Goal: Task Accomplishment & Management: Complete application form

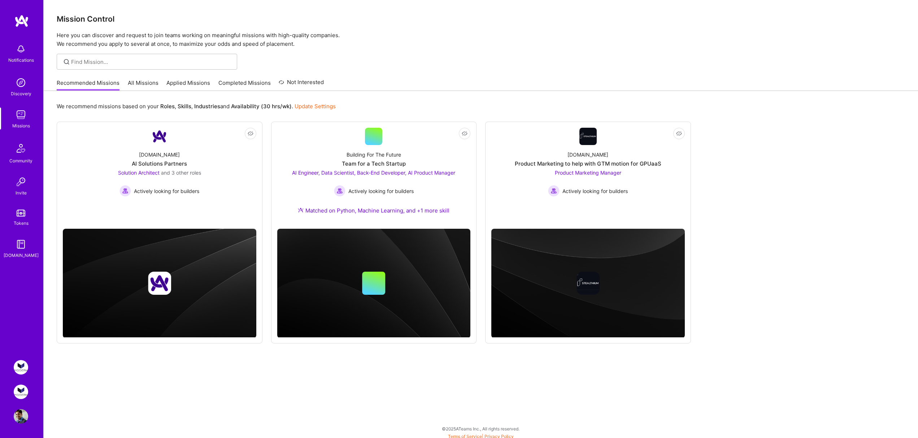
click at [23, 364] on img at bounding box center [21, 367] width 14 height 14
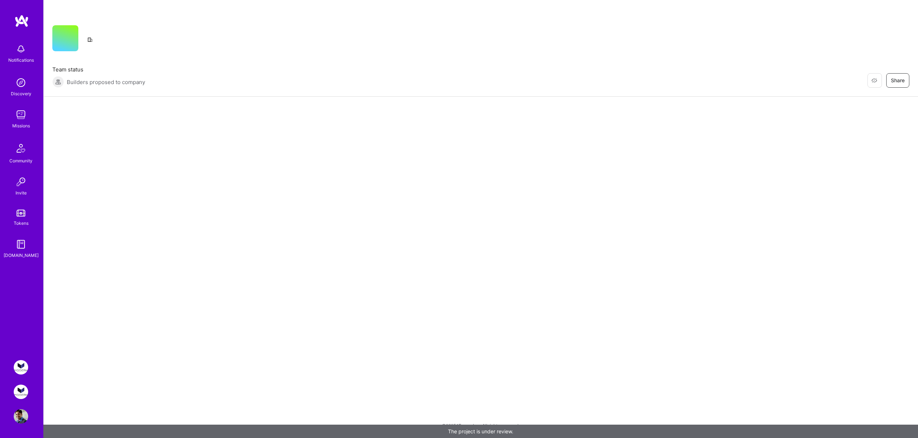
click at [20, 392] on img at bounding box center [21, 392] width 14 height 14
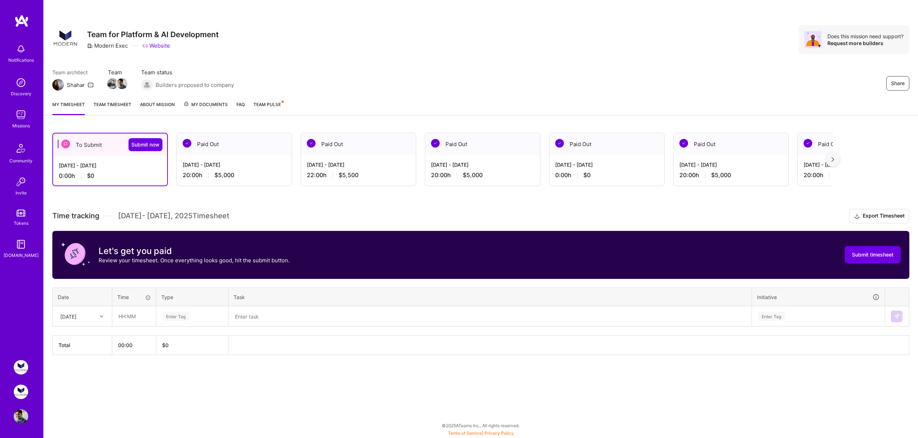
click at [230, 156] on div "[DATE] - [DATE] 20:00 h $5,000" at bounding box center [234, 170] width 115 height 30
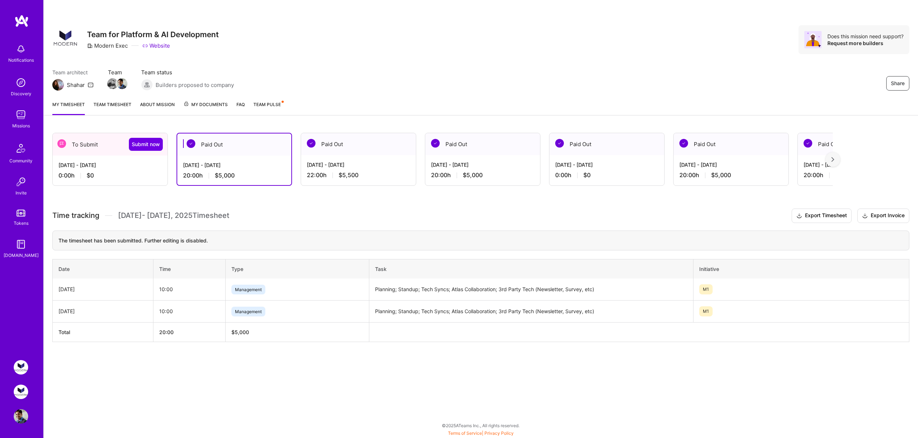
click at [86, 143] on div "To Submit Submit now" at bounding box center [110, 144] width 115 height 22
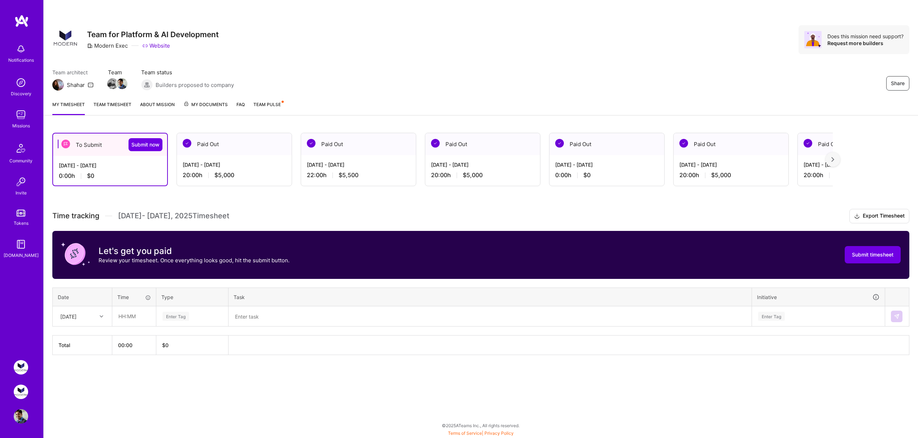
click at [77, 318] on div "[DATE]" at bounding box center [68, 317] width 16 height 8
click at [82, 401] on div "[DATE]" at bounding box center [82, 402] width 59 height 13
click at [88, 319] on div "[DATE]" at bounding box center [77, 317] width 40 height 12
click at [82, 388] on div "[DATE]" at bounding box center [82, 390] width 59 height 13
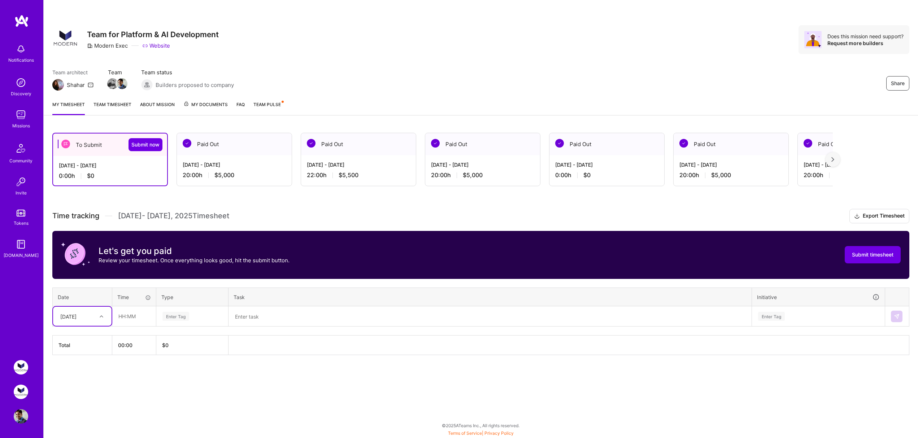
click at [497, 314] on textarea at bounding box center [490, 316] width 522 height 19
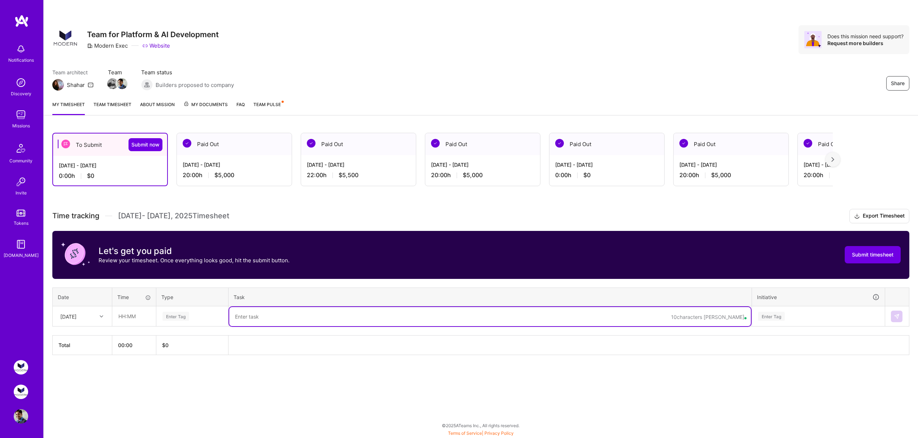
paste textarea "Planning; Standup; Tech Syncs; Atlas Collaboration; 3rd Party Tech (Newsletter,…"
type textarea "Planning; Standup; Tech Syncs; Atlas Collaboration; 3rd Party Tech (Newsletter,…"
click at [211, 319] on div "Enter Tag" at bounding box center [192, 316] width 61 height 9
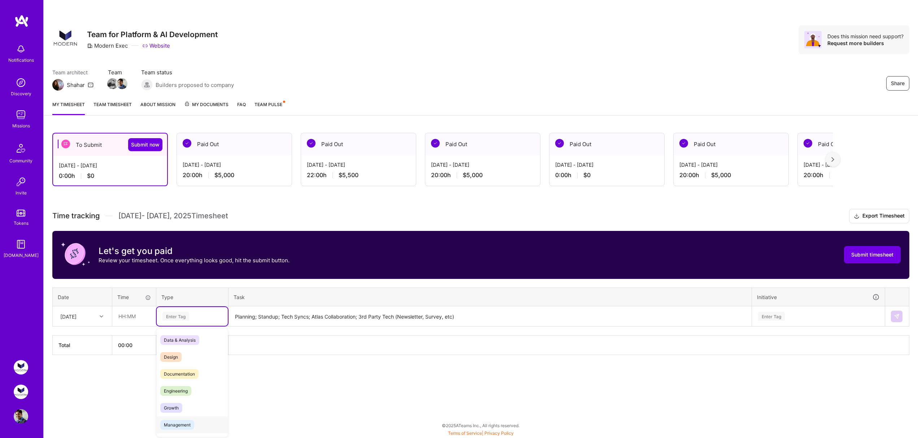
click at [194, 423] on div "Management" at bounding box center [192, 425] width 71 height 17
click at [120, 315] on input "text" at bounding box center [134, 316] width 43 height 19
type input "10:00"
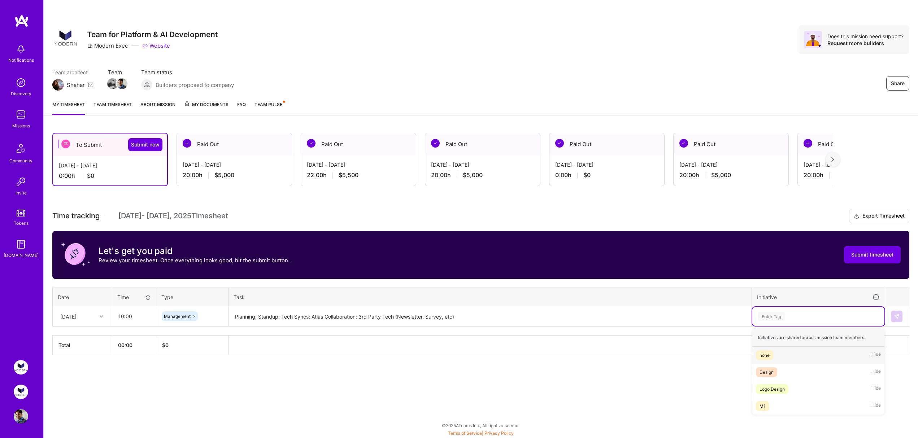
click at [829, 313] on div "Enter Tag" at bounding box center [819, 316] width 122 height 9
click at [782, 408] on div "M1 Hide" at bounding box center [819, 406] width 132 height 17
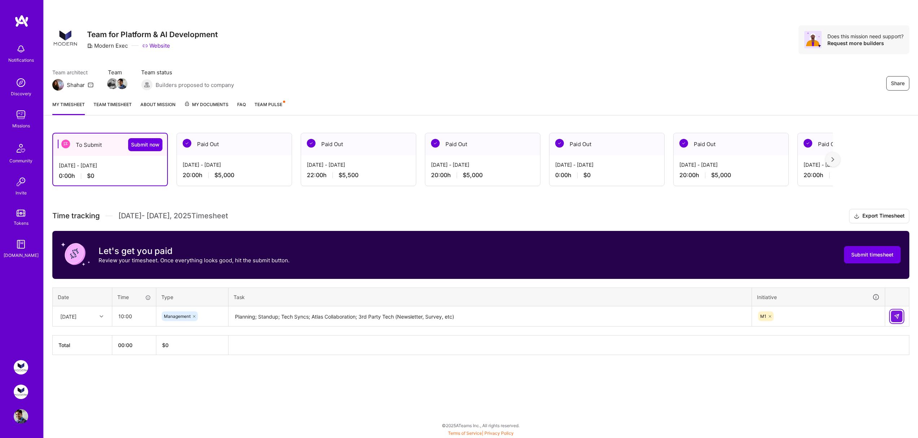
click at [899, 313] on button at bounding box center [897, 317] width 12 height 12
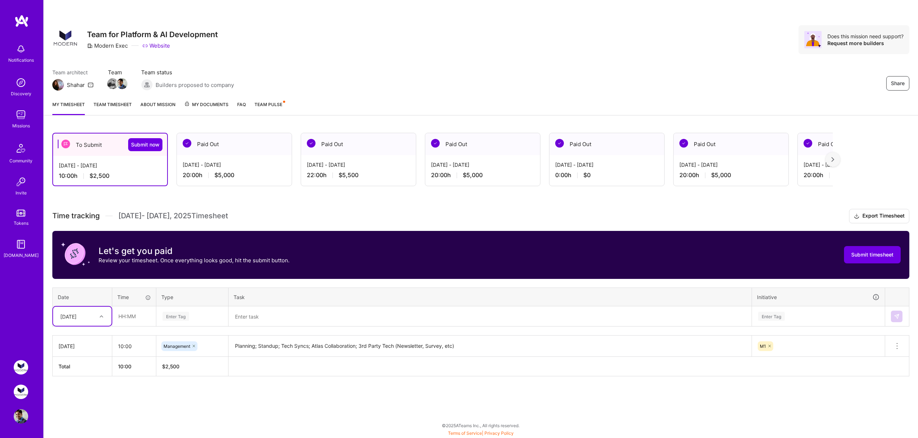
click at [79, 320] on div "[DATE]" at bounding box center [77, 317] width 40 height 12
click at [81, 392] on div "[DATE]" at bounding box center [82, 388] width 59 height 13
click at [144, 319] on input "text" at bounding box center [134, 316] width 43 height 19
type input "10:00"
click at [206, 316] on div "Enter Tag" at bounding box center [192, 316] width 61 height 9
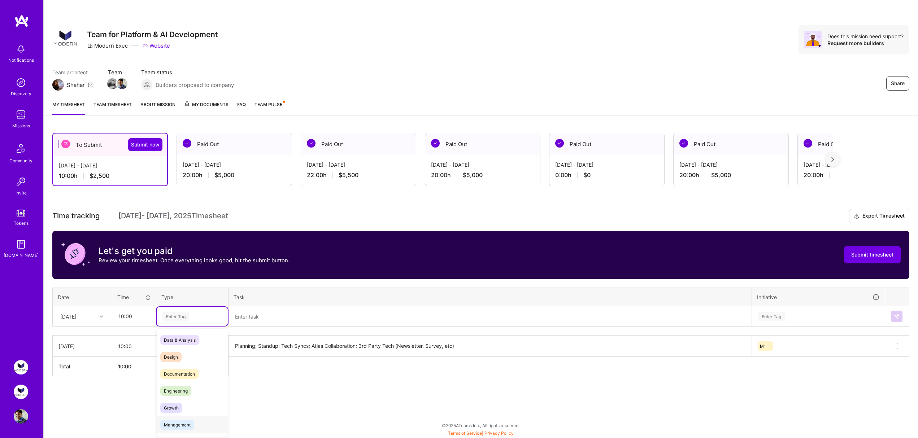
click at [180, 428] on span "Management" at bounding box center [177, 425] width 34 height 10
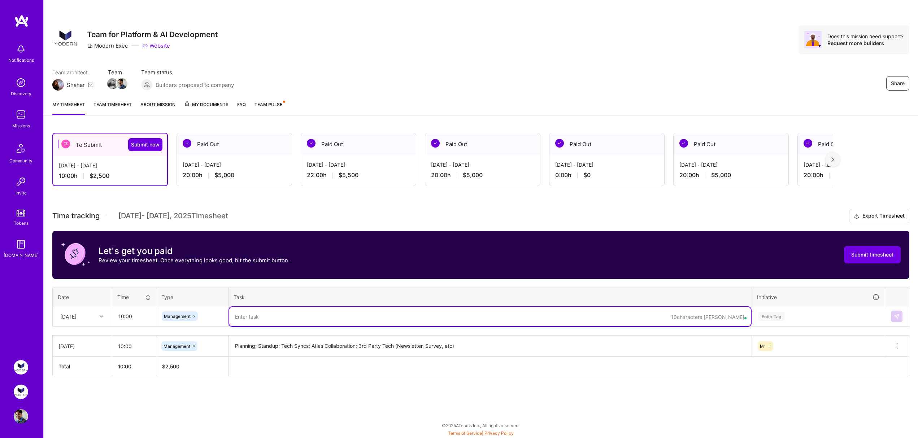
click at [259, 320] on textarea at bounding box center [490, 316] width 522 height 19
paste textarea "Planning; Standup; Tech Syncs; Atlas Collaboration; 3rd Party Tech (Newsletter,…"
type textarea "Planning; Standup; Tech Syncs; Atlas Collaboration; 3rd Party Tech (Newsletter,…"
click at [816, 310] on div "Enter Tag" at bounding box center [819, 316] width 132 height 19
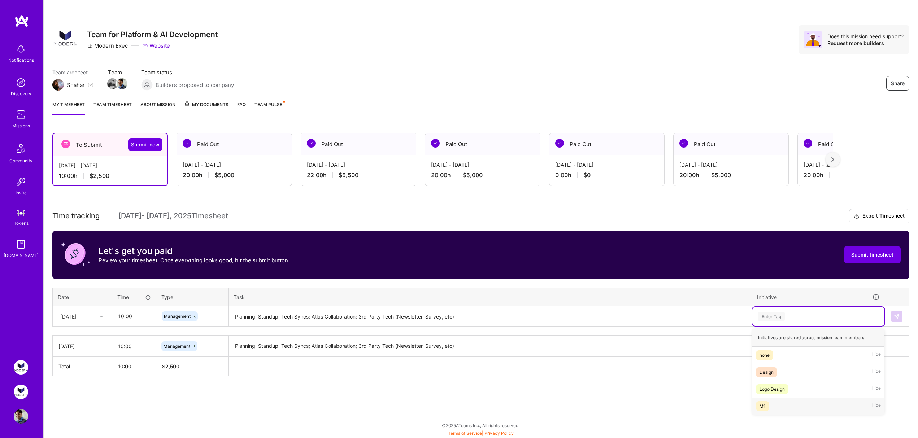
click at [781, 402] on div "M1 Hide" at bounding box center [819, 406] width 132 height 17
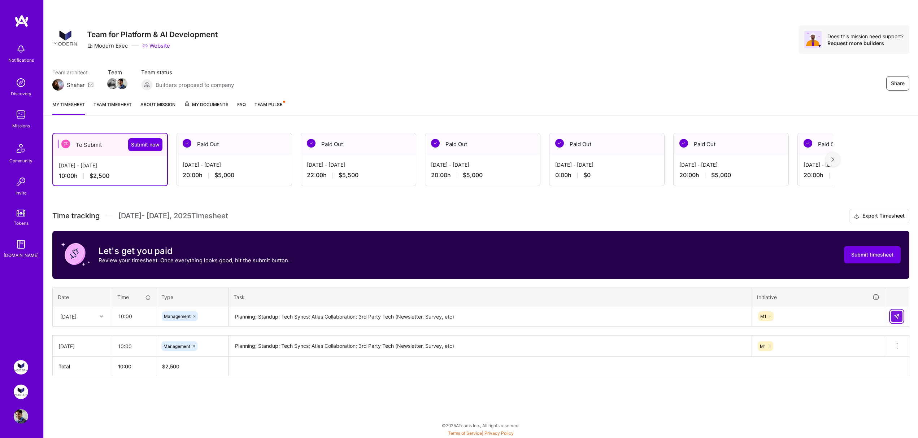
click at [898, 316] on img at bounding box center [897, 317] width 6 height 6
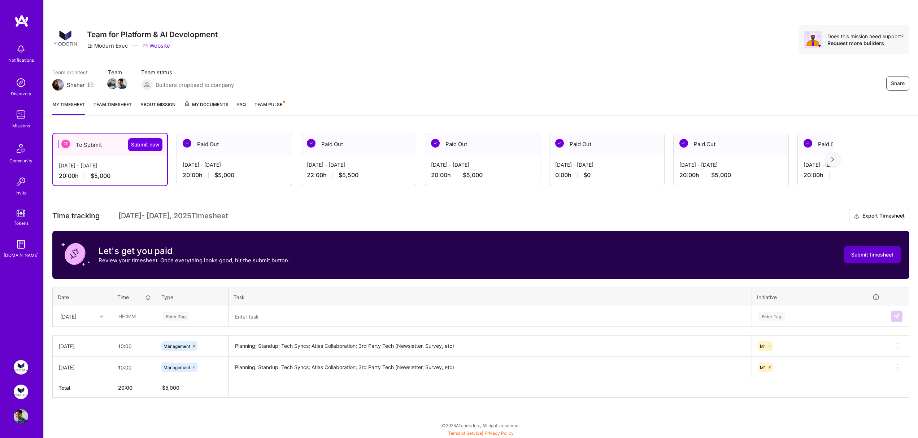
click at [878, 256] on span "Submit timesheet" at bounding box center [873, 254] width 42 height 7
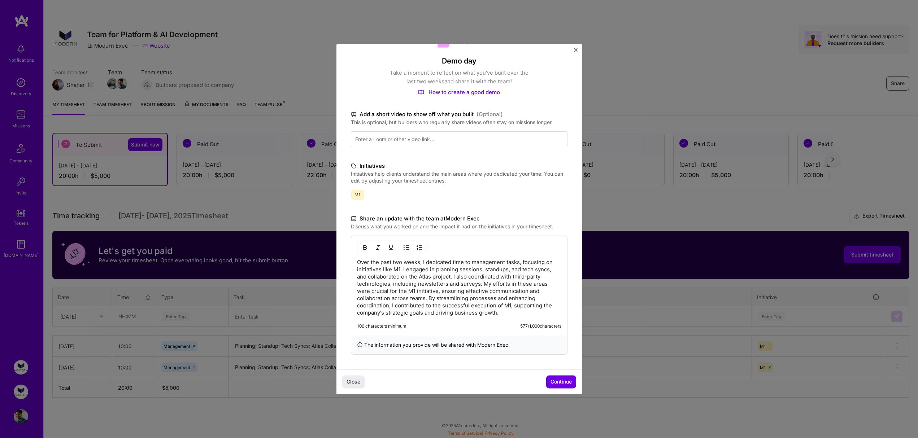
scroll to position [55, 0]
click at [565, 384] on span "Continue" at bounding box center [561, 382] width 21 height 7
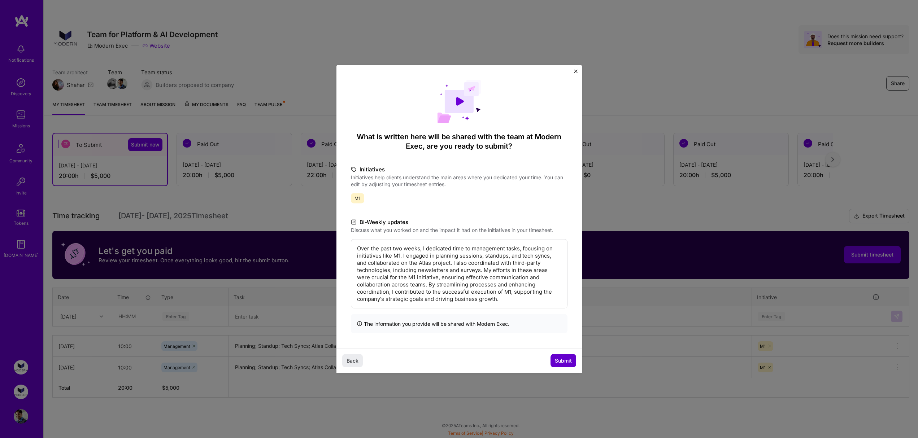
click at [561, 362] on span "Submit" at bounding box center [563, 360] width 17 height 7
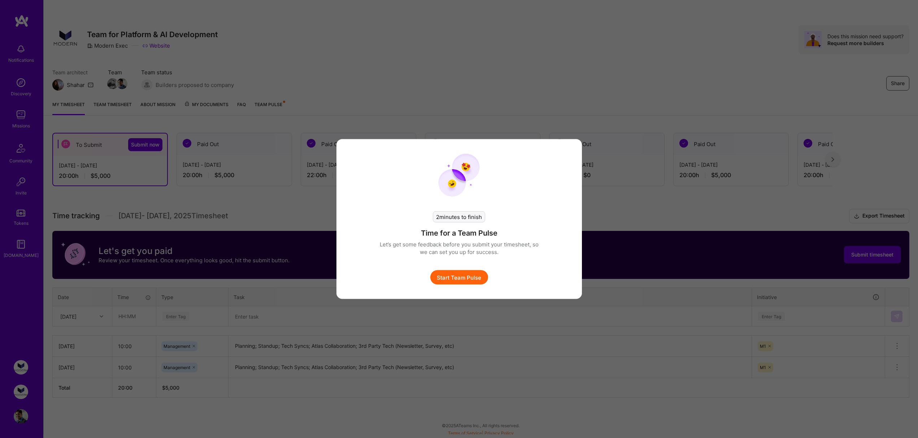
click at [444, 272] on button "Start Team Pulse" at bounding box center [460, 278] width 58 height 14
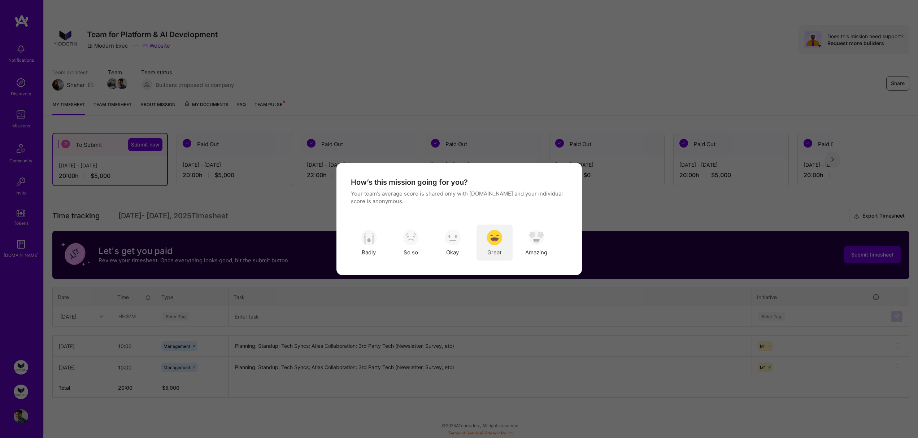
click at [492, 239] on img "modal" at bounding box center [495, 238] width 16 height 16
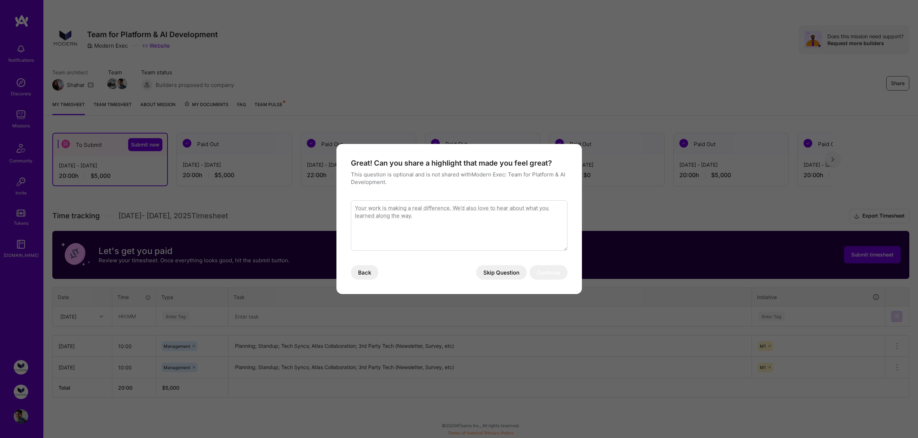
click at [497, 272] on button "Skip Question" at bounding box center [501, 272] width 51 height 14
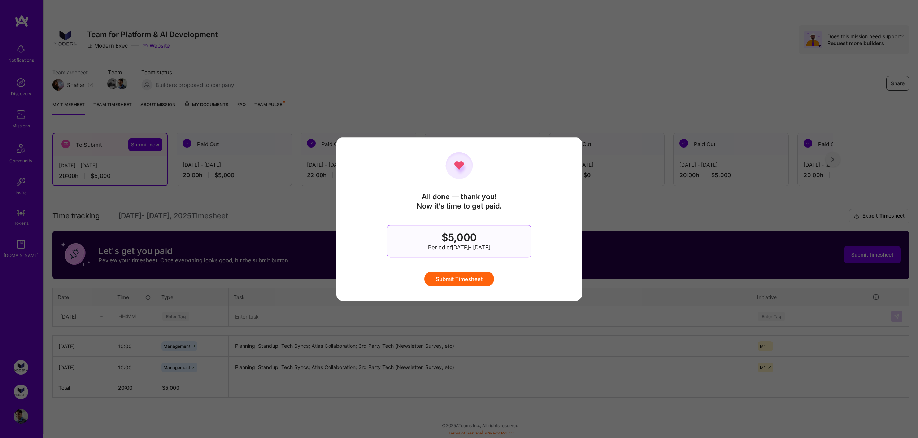
click at [451, 273] on button "Submit Timesheet" at bounding box center [459, 279] width 70 height 14
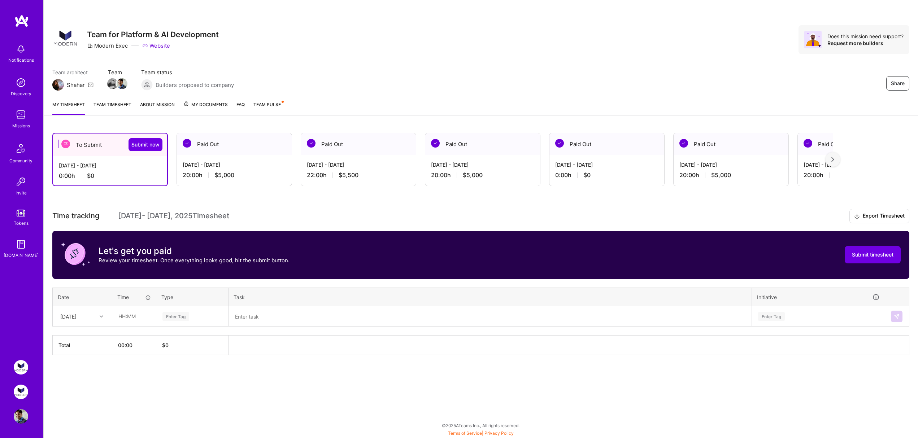
click at [241, 177] on div "20:00 h $5,000" at bounding box center [234, 176] width 103 height 8
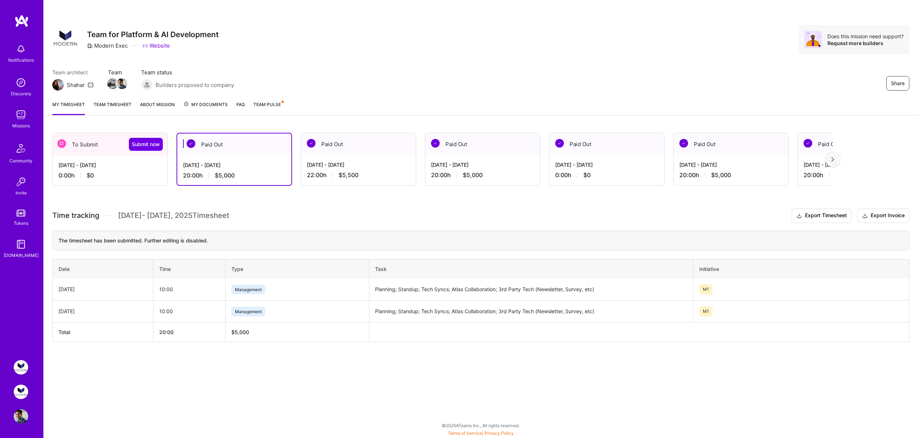
click at [422, 292] on td "Planning; Standup; Tech Syncs; Atlas Collaboration; 3rd Party Tech (Newsletter,…" at bounding box center [531, 290] width 324 height 22
copy td "Planning; Standup; Tech Syncs; Atlas Collaboration; 3rd Party Tech (Newsletter,…"
